Goal: Task Accomplishment & Management: Use online tool/utility

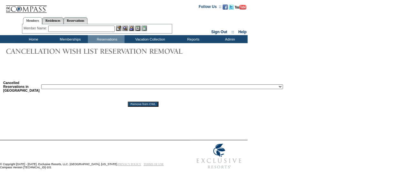
click at [71, 87] on select "Reservation ID: 1817610 ([GEOGRAPHIC_DATA], [US_STATE] - 1 [GEOGRAPHIC_DATA] : …" at bounding box center [162, 86] width 242 height 5
click at [366, 77] on div "Cancelled Reservations in [GEOGRAPHIC_DATA] Reservation ID: 1817610 ([GEOGRAPHI…" at bounding box center [202, 91] width 404 height 33
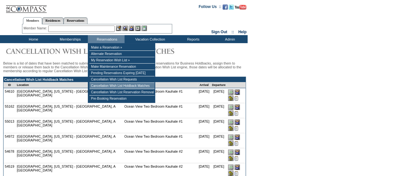
click at [123, 87] on td "Cancellation Wish List Holdback Matches" at bounding box center [121, 86] width 65 height 6
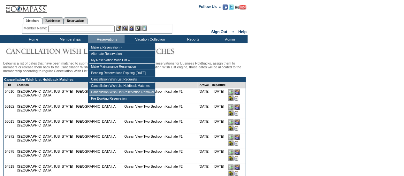
click at [121, 96] on td "Cancellation Wish List Reservation Removal" at bounding box center [121, 92] width 65 height 6
